Goal: Task Accomplishment & Management: Use online tool/utility

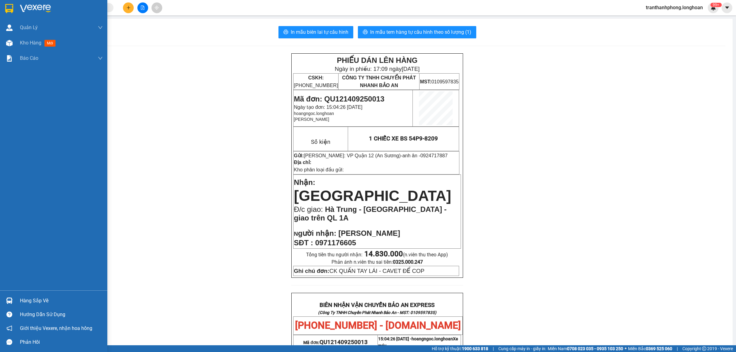
click at [1, 12] on div at bounding box center [53, 10] width 107 height 20
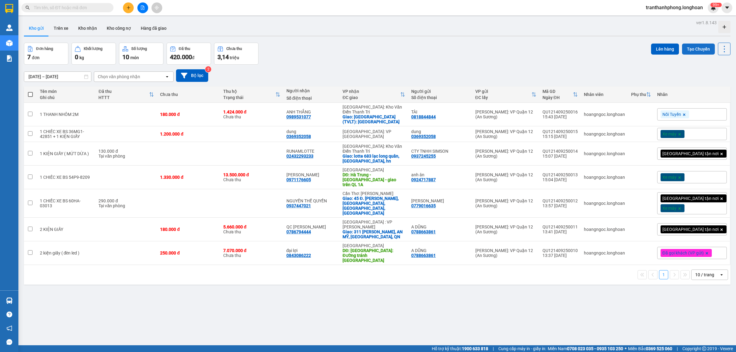
click at [685, 52] on button "Tạo Chuyến" at bounding box center [698, 49] width 33 height 11
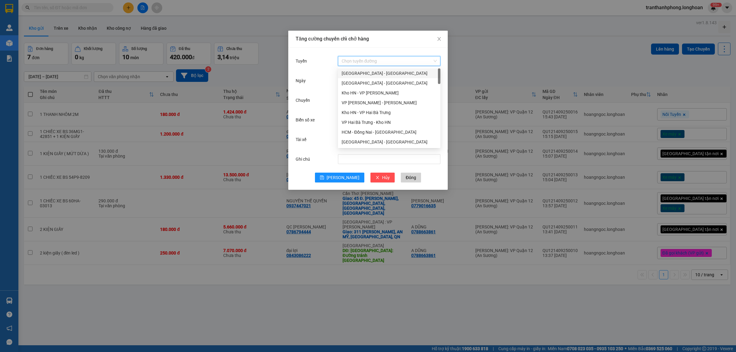
click at [350, 63] on input "Tuyến" at bounding box center [387, 60] width 91 height 9
drag, startPoint x: 352, startPoint y: 96, endPoint x: 365, endPoint y: 87, distance: 15.3
click at [352, 95] on div "VP Quận 12 - Kho HCM 1" at bounding box center [389, 94] width 95 height 7
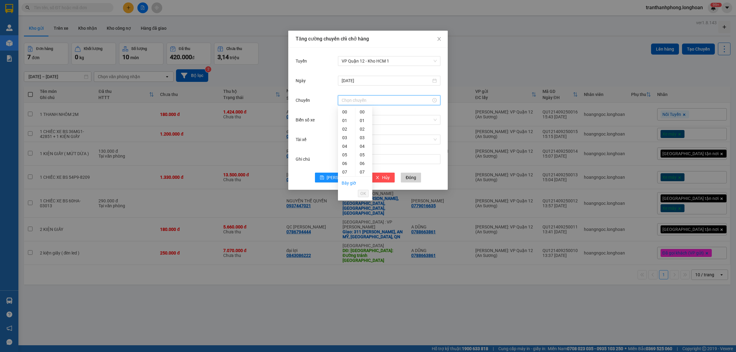
click at [362, 100] on input "Chuyến" at bounding box center [387, 100] width 90 height 7
click at [346, 152] on div "18" at bounding box center [346, 151] width 17 height 9
click at [362, 137] on div "30" at bounding box center [364, 139] width 17 height 9
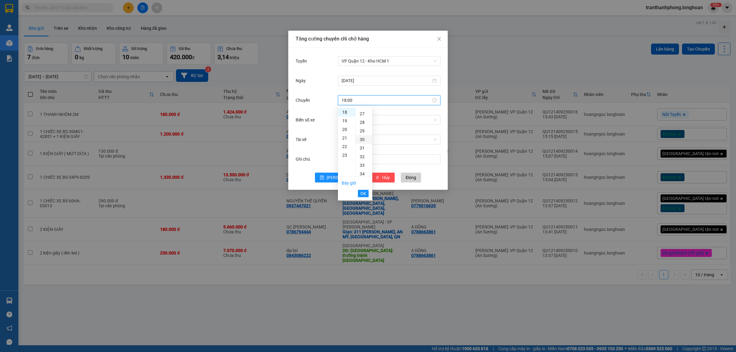
type input "18:30"
click at [365, 194] on span "OK" at bounding box center [364, 193] width 6 height 7
click at [361, 122] on input "Biển số xe" at bounding box center [387, 119] width 91 height 9
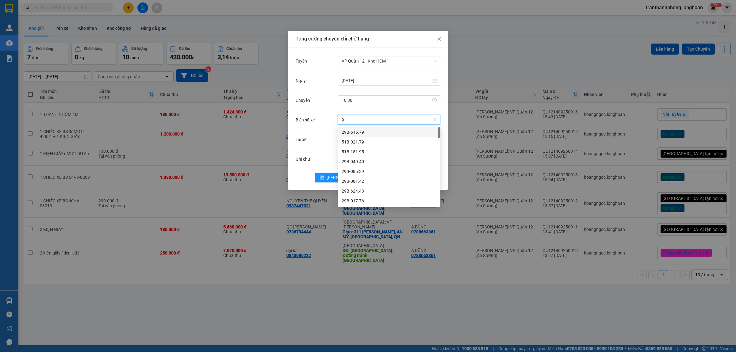
type input "94"
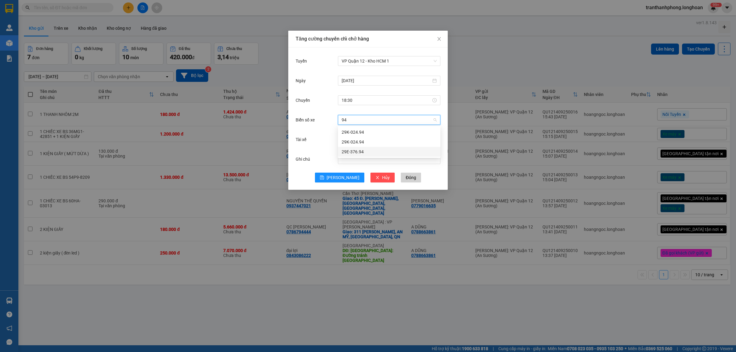
click at [354, 151] on div "29E-376.94" at bounding box center [389, 152] width 95 height 7
click at [362, 140] on input "Tài xế" at bounding box center [387, 139] width 91 height 9
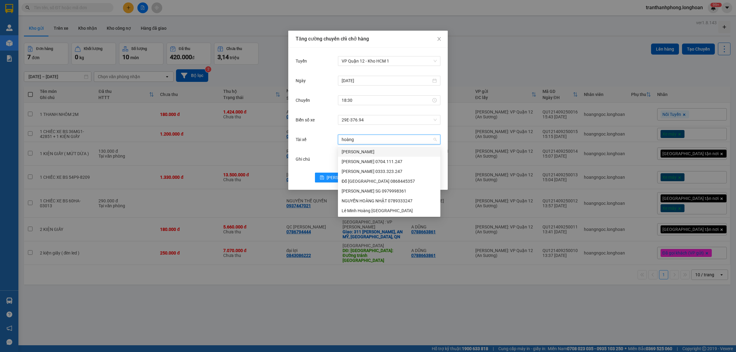
type input "hoàng"
click at [361, 180] on div "Đỗ [GEOGRAPHIC_DATA] 0868445357" at bounding box center [389, 181] width 95 height 7
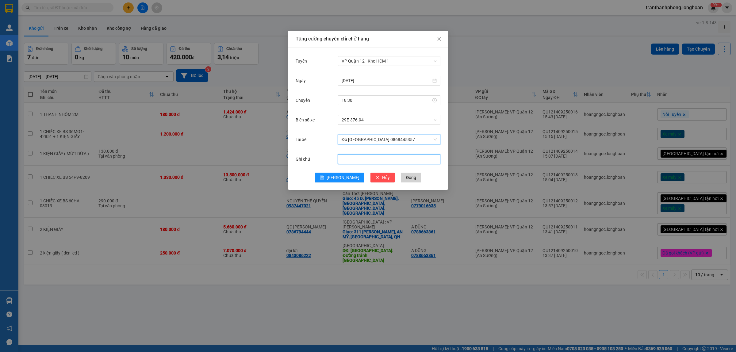
click at [361, 162] on input "Ghi chú" at bounding box center [389, 159] width 102 height 10
click at [324, 176] on icon "save" at bounding box center [322, 178] width 4 height 4
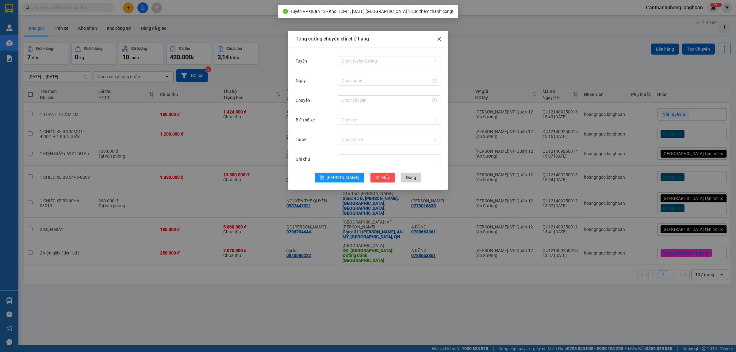
click at [435, 36] on span "Close" at bounding box center [439, 39] width 17 height 17
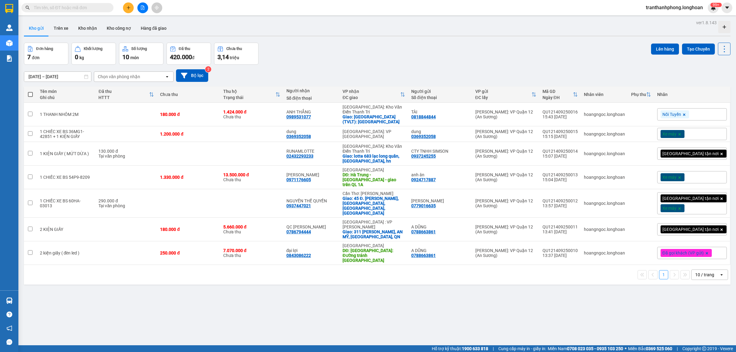
click at [34, 94] on th at bounding box center [30, 95] width 13 height 16
click at [30, 94] on span at bounding box center [30, 94] width 5 height 5
click at [30, 91] on input "checkbox" at bounding box center [30, 91] width 0 height 0
checkbox input "true"
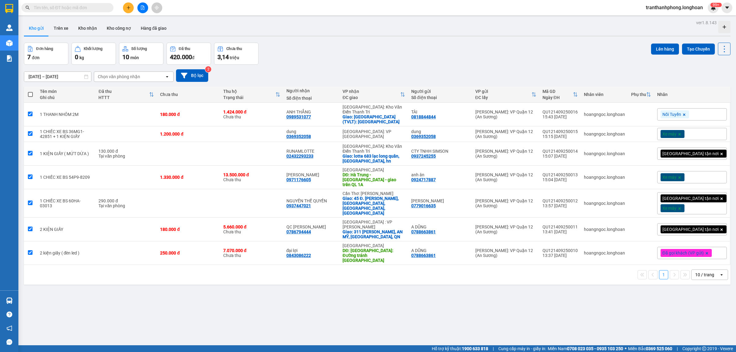
checkbox input "true"
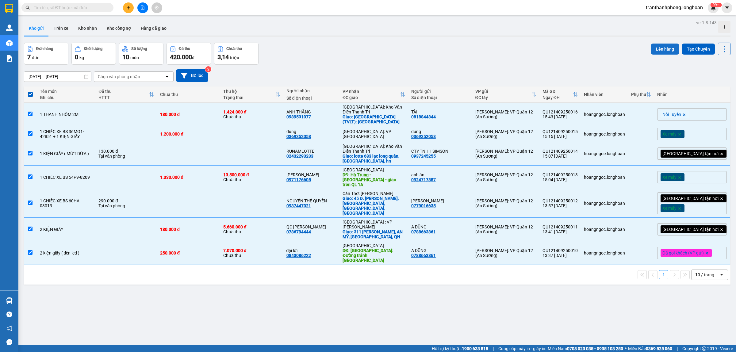
drag, startPoint x: 658, startPoint y: 49, endPoint x: 654, endPoint y: 49, distance: 4.3
click at [656, 49] on button "Lên hàng" at bounding box center [665, 49] width 28 height 11
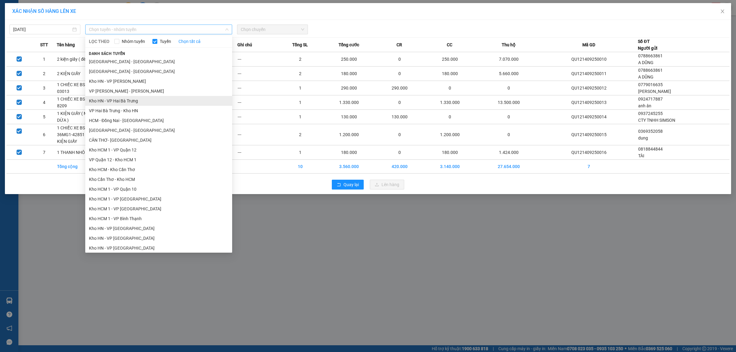
drag, startPoint x: 98, startPoint y: 28, endPoint x: 122, endPoint y: 103, distance: 78.6
click at [98, 28] on span "Chọn tuyến - nhóm tuyến" at bounding box center [159, 29] width 140 height 9
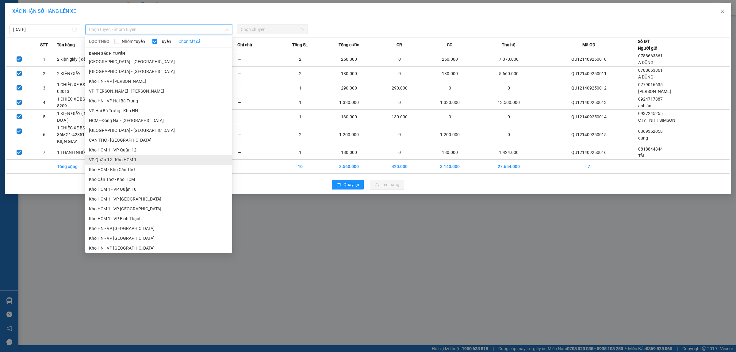
click at [129, 162] on li "VP Quận 12 - Kho HCM 1" at bounding box center [158, 160] width 147 height 10
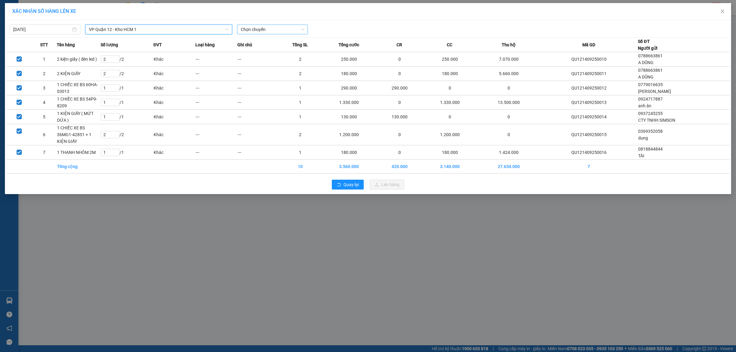
click at [283, 27] on span "Chọn chuyến" at bounding box center [273, 29] width 64 height 9
click at [270, 62] on div "18:30 (TC) - 29E-376.94" at bounding box center [265, 61] width 48 height 7
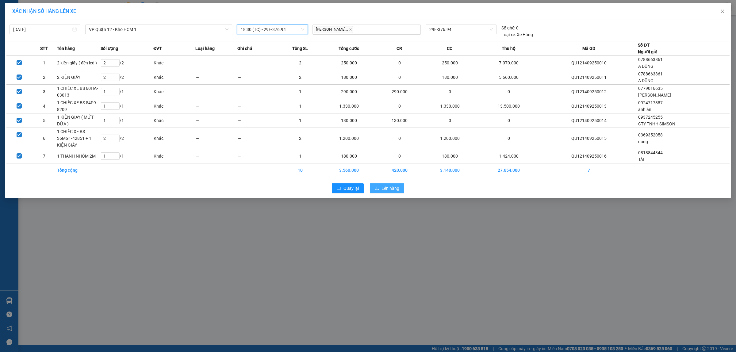
click at [385, 185] on span "Lên hàng" at bounding box center [391, 188] width 18 height 7
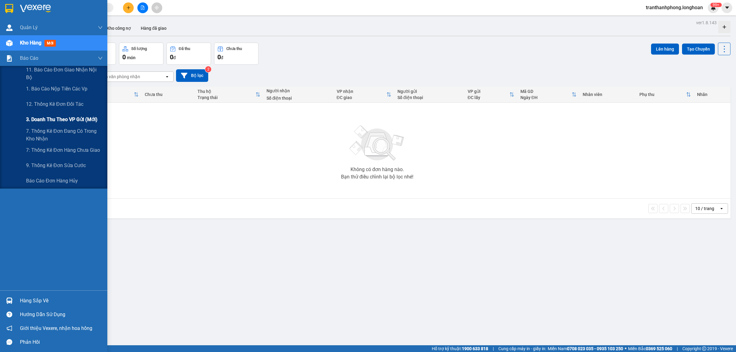
click at [43, 118] on span "3. Doanh Thu theo VP Gửi (mới)" at bounding box center [61, 120] width 71 height 8
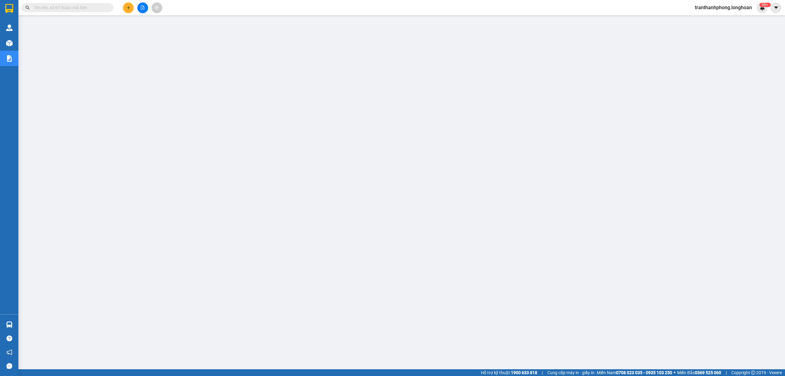
click at [81, 9] on input "text" at bounding box center [70, 7] width 72 height 7
click at [95, 4] on input "text" at bounding box center [70, 7] width 72 height 7
paste input "0916300900"
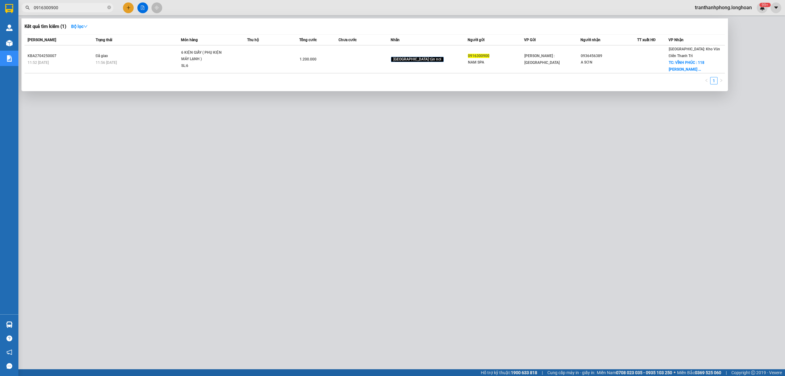
type input "0916300900"
click at [109, 9] on icon "close-circle" at bounding box center [109, 8] width 4 height 4
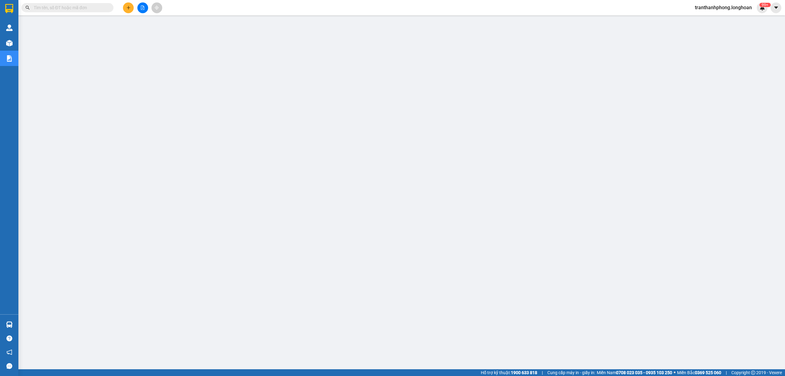
click at [84, 9] on input "text" at bounding box center [70, 7] width 72 height 7
paste input "0919779068"
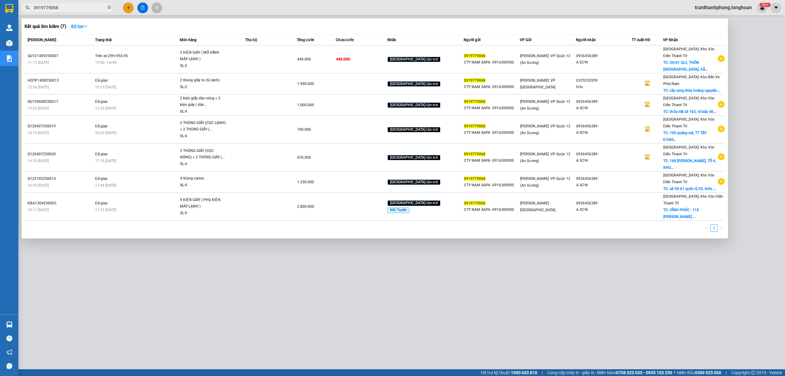
type input "0919779068"
click at [109, 5] on span at bounding box center [109, 8] width 4 height 6
